Goal: Information Seeking & Learning: Learn about a topic

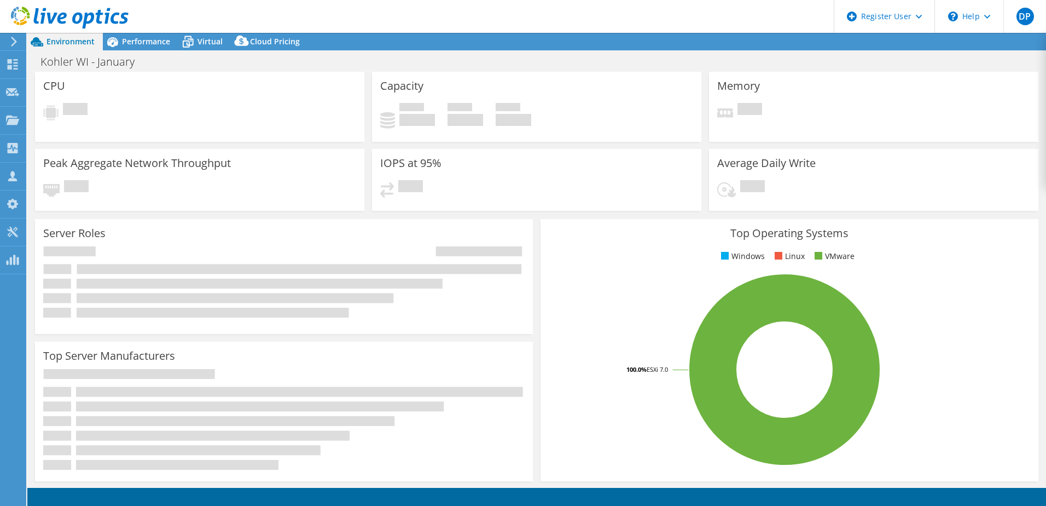
select select "USEast"
select select "USD"
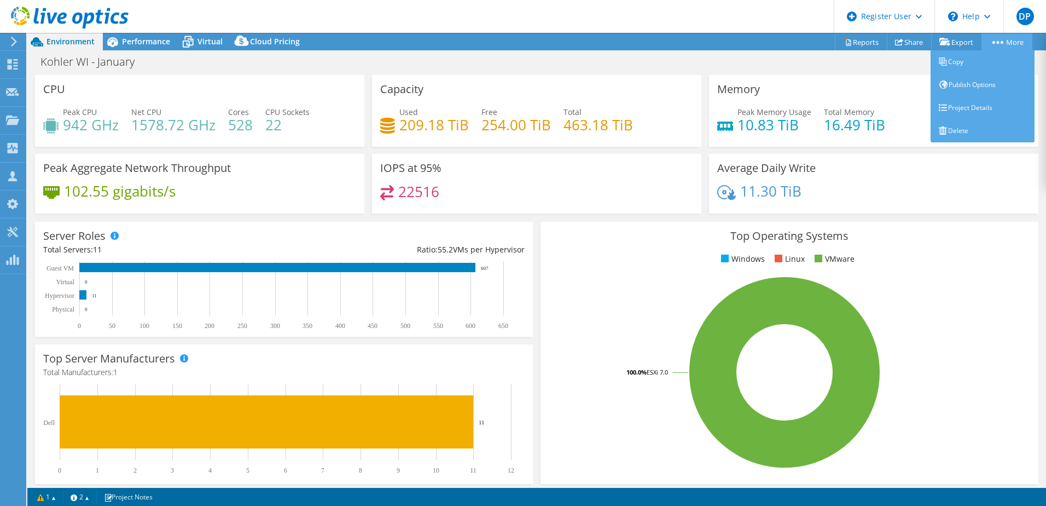
click at [1019, 44] on link "More" at bounding box center [1006, 41] width 51 height 17
click at [967, 111] on link "Project Details" at bounding box center [983, 107] width 104 height 23
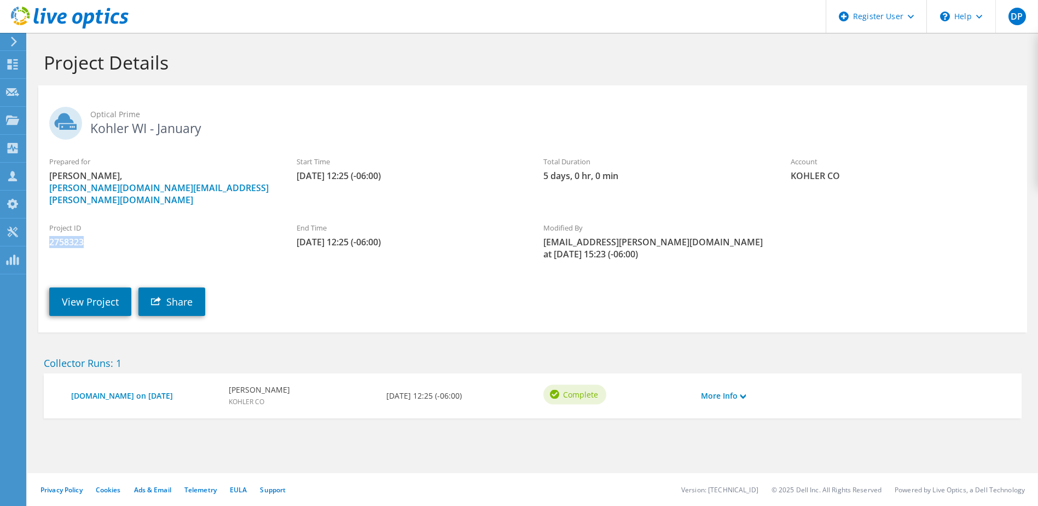
drag, startPoint x: 86, startPoint y: 226, endPoint x: 51, endPoint y: 230, distance: 35.7
click at [51, 236] on span "2758323" at bounding box center [161, 242] width 225 height 12
copy span "2758323"
click at [94, 287] on link "View Project" at bounding box center [90, 301] width 82 height 28
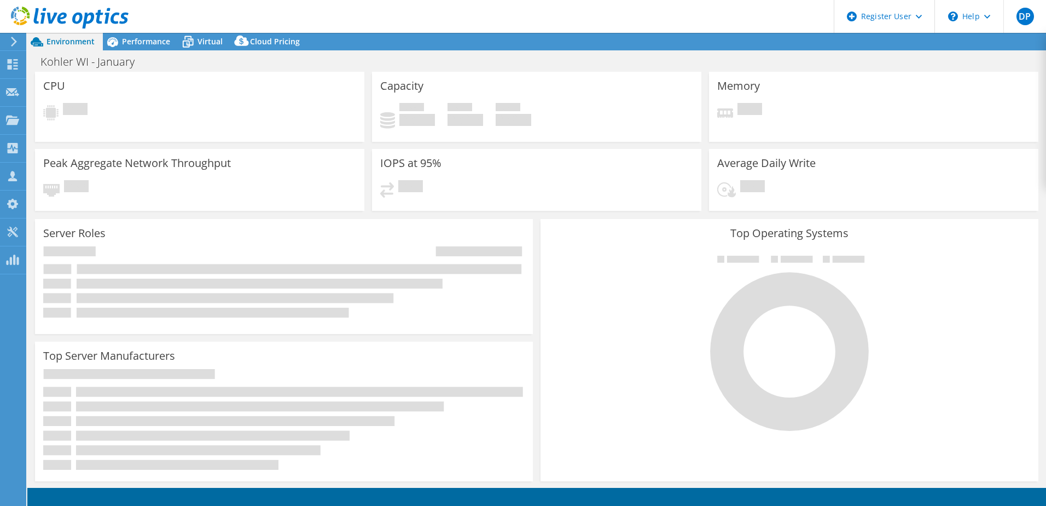
select select "USEast"
select select "USD"
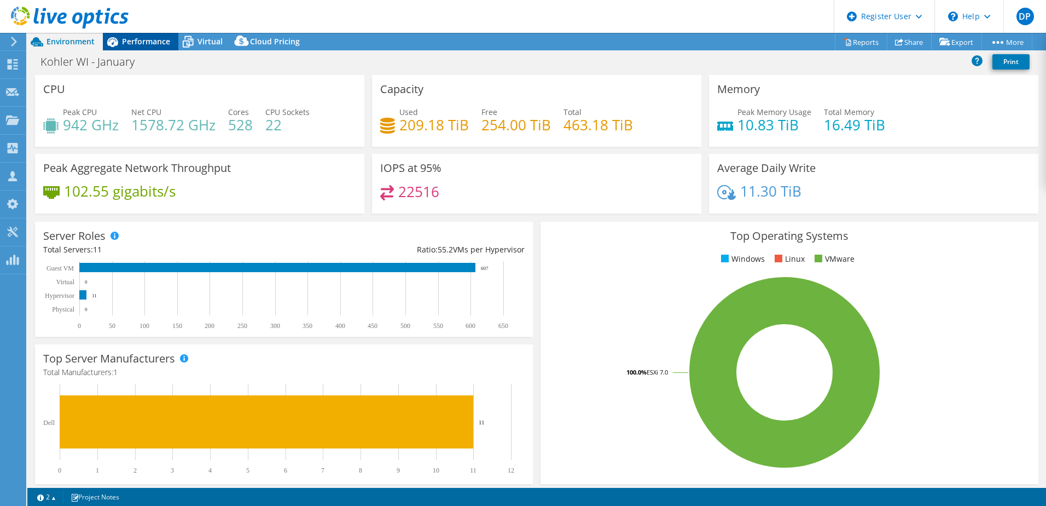
drag, startPoint x: 145, startPoint y: 41, endPoint x: 144, endPoint y: 49, distance: 7.7
click at [145, 40] on span "Performance" at bounding box center [146, 41] width 48 height 10
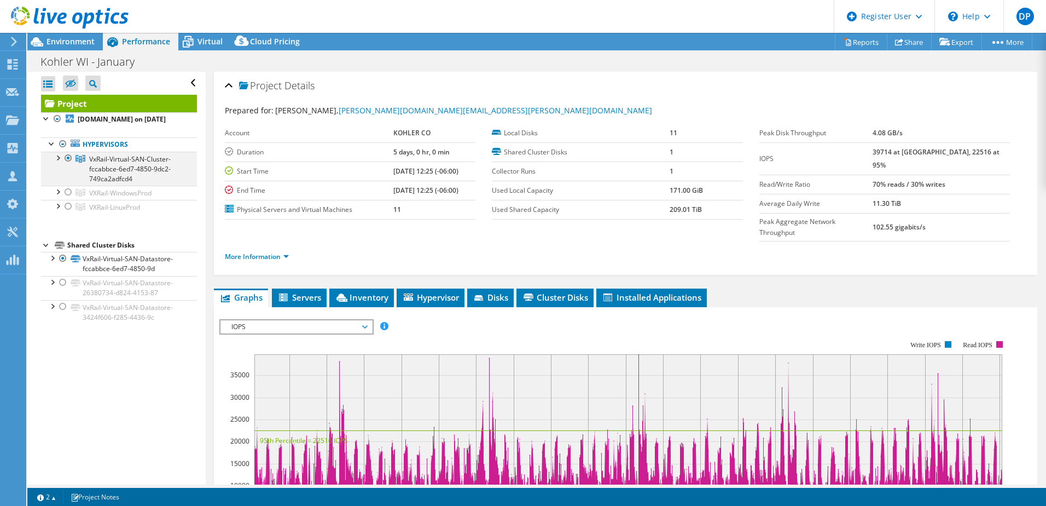
click at [57, 162] on div at bounding box center [57, 157] width 11 height 11
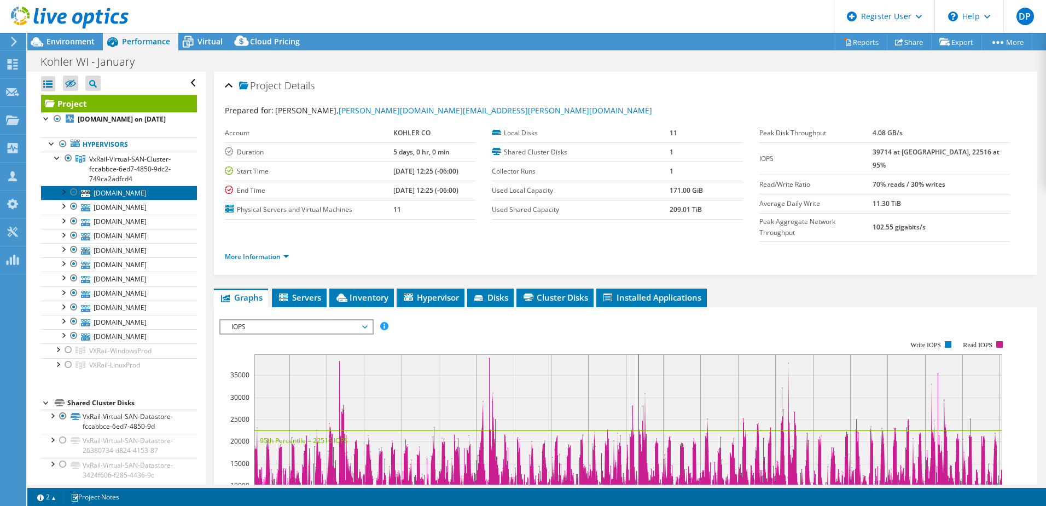
click at [97, 200] on link "[DOMAIN_NAME]" at bounding box center [119, 192] width 156 height 14
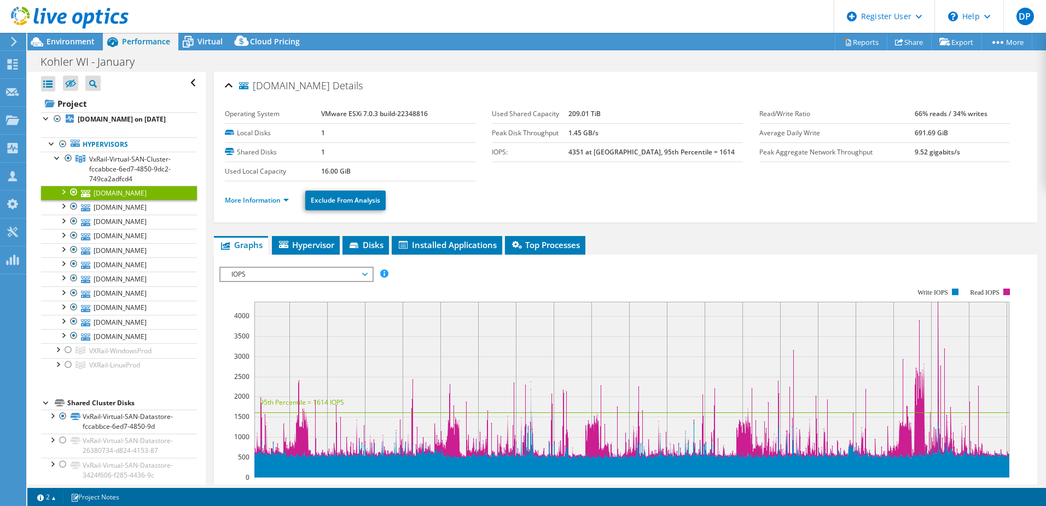
click at [243, 236] on li "Graphs" at bounding box center [241, 245] width 54 height 19
click at [258, 198] on link "More Information" at bounding box center [257, 199] width 64 height 9
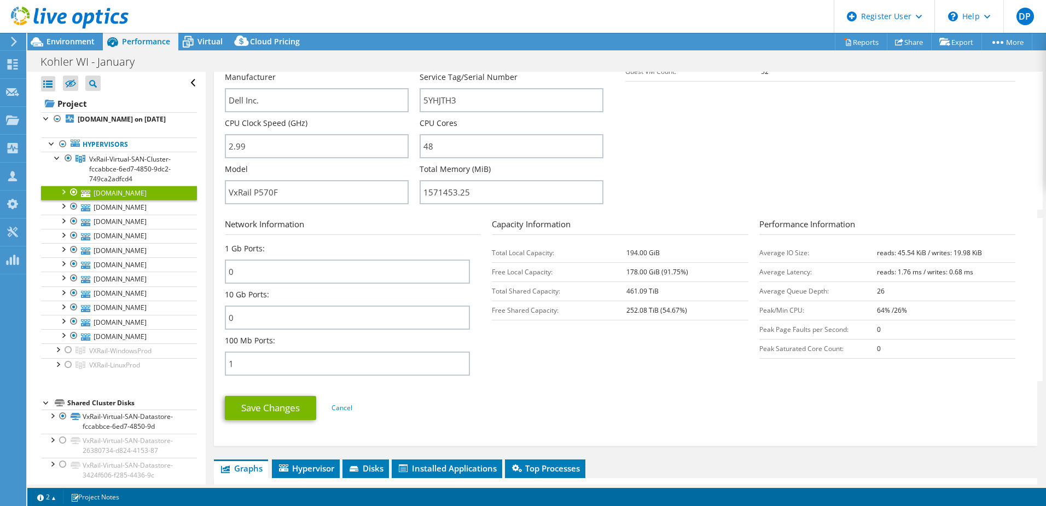
scroll to position [274, 0]
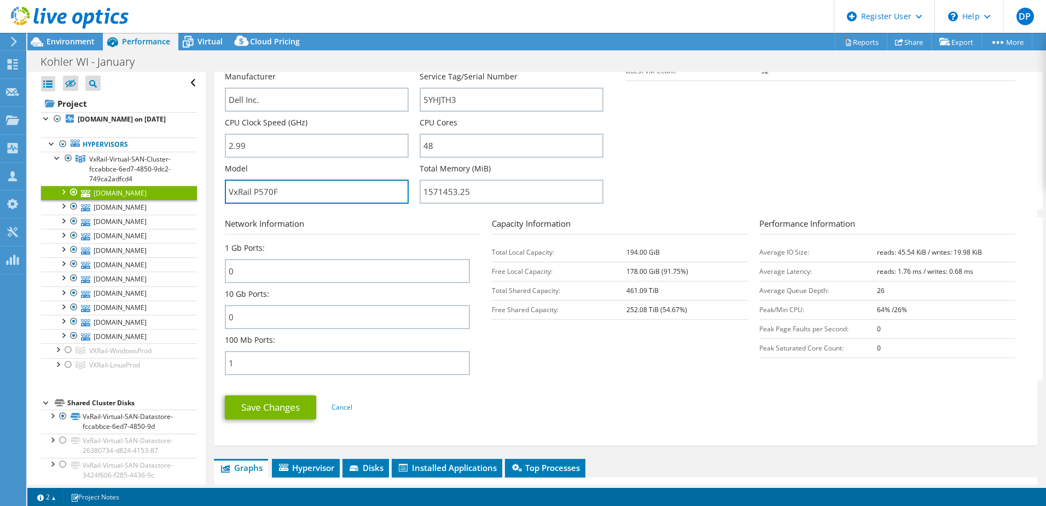
drag, startPoint x: 281, startPoint y: 190, endPoint x: 167, endPoint y: 203, distance: 115.1
click at [167, 202] on div "Open All Close All Hide Excluded Nodes Project Tree Filter" at bounding box center [536, 278] width 1019 height 412
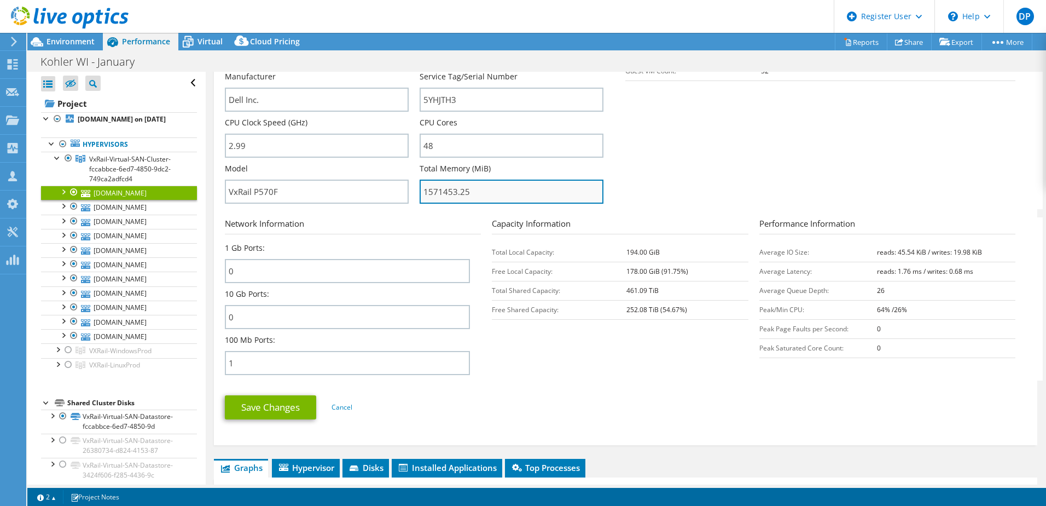
drag, startPoint x: 421, startPoint y: 191, endPoint x: 487, endPoint y: 194, distance: 66.3
click at [487, 194] on input "1571453.25" at bounding box center [512, 191] width 184 height 24
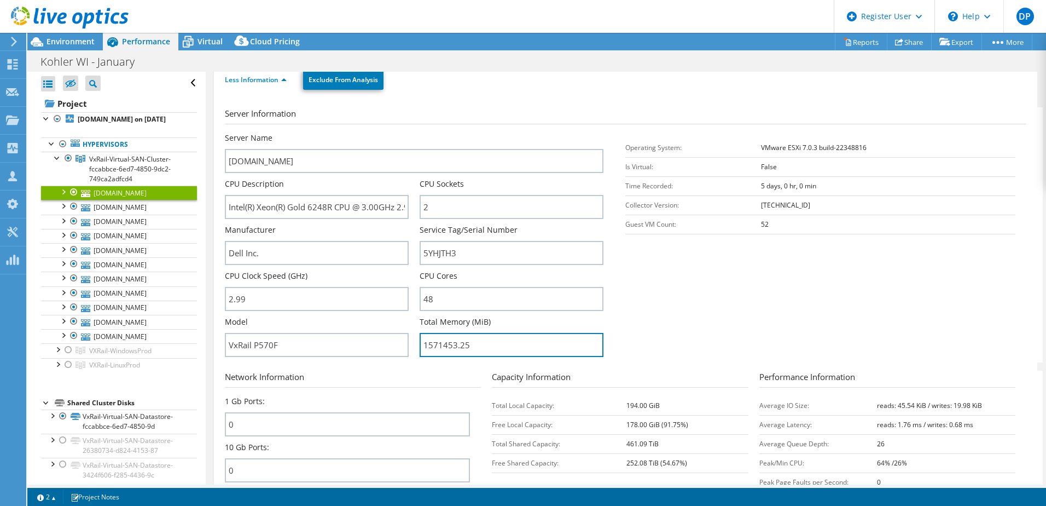
scroll to position [109, 0]
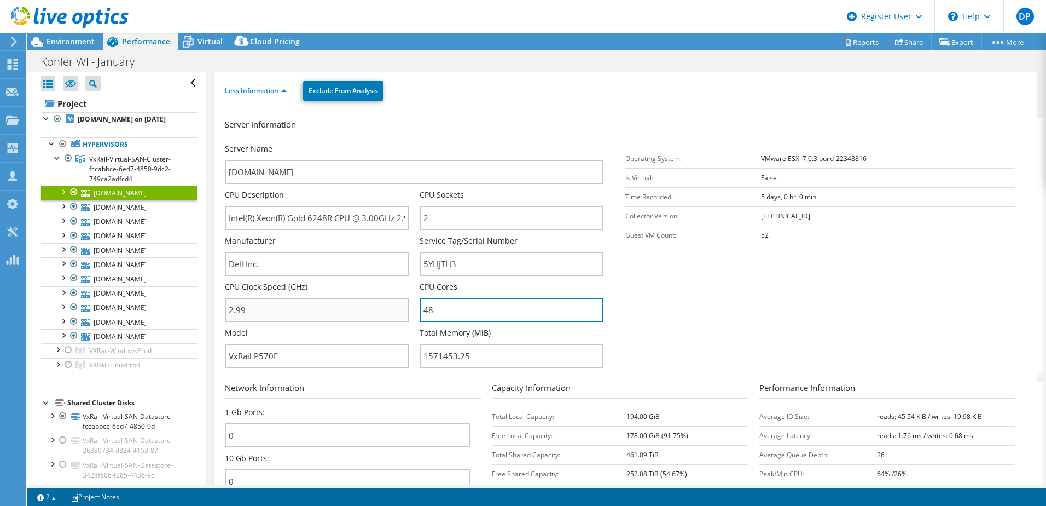
drag, startPoint x: 440, startPoint y: 310, endPoint x: 377, endPoint y: 314, distance: 62.5
click at [377, 143] on div "Server Name uswivm112.kohlerco.com CPU Description Intel(R) Xeon(R) Gold 6248R …" at bounding box center [420, 143] width 390 height 0
drag, startPoint x: 766, startPoint y: 234, endPoint x: 739, endPoint y: 242, distance: 28.9
click at [739, 241] on tr "Guest VM Count: 52" at bounding box center [820, 234] width 390 height 19
click at [75, 44] on span "Environment" at bounding box center [71, 41] width 48 height 10
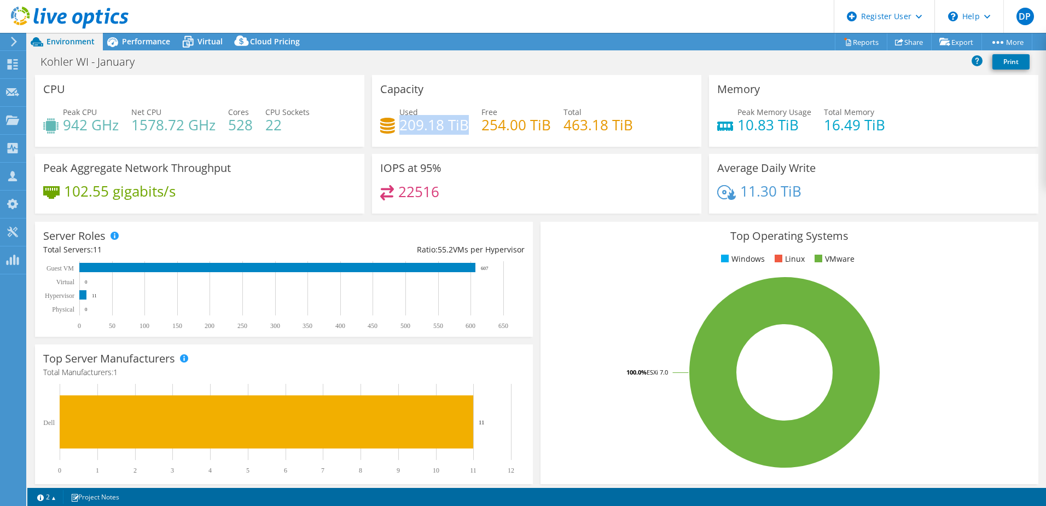
drag, startPoint x: 463, startPoint y: 124, endPoint x: 399, endPoint y: 126, distance: 64.0
click at [399, 126] on h4 "209.18 TiB" at bounding box center [433, 125] width 69 height 12
drag, startPoint x: 251, startPoint y: 123, endPoint x: 231, endPoint y: 125, distance: 19.3
click at [231, 125] on h4 "528" at bounding box center [240, 125] width 25 height 12
drag, startPoint x: 875, startPoint y: 126, endPoint x: 822, endPoint y: 126, distance: 52.5
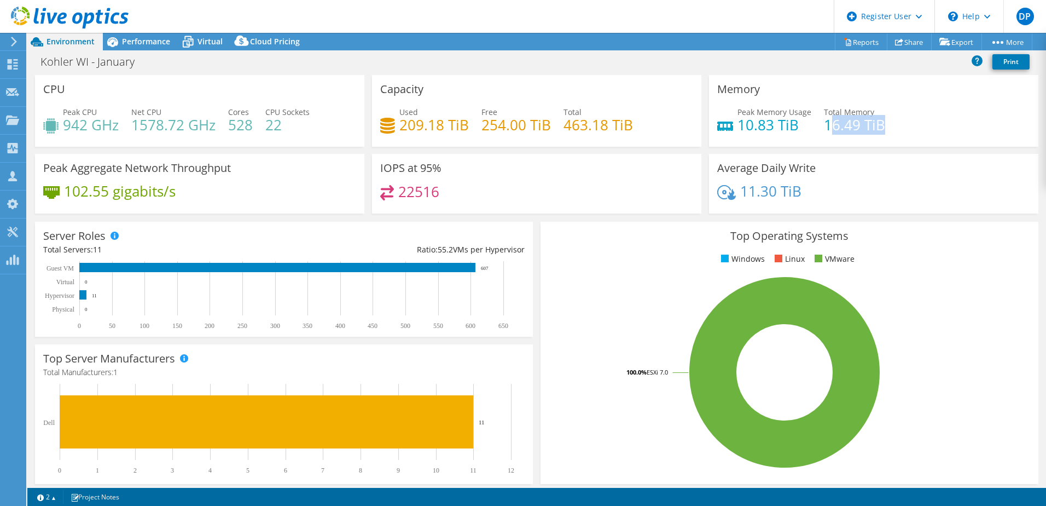
click at [824, 126] on h4 "16.49 TiB" at bounding box center [854, 125] width 61 height 12
